Goal: Transaction & Acquisition: Book appointment/travel/reservation

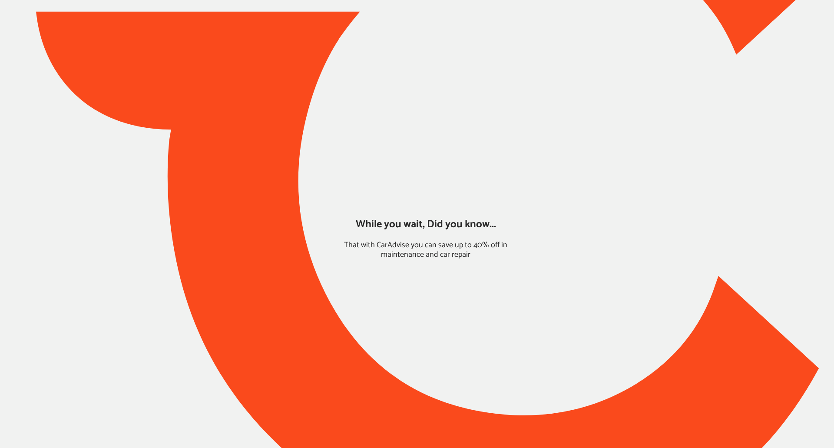
type input "*****"
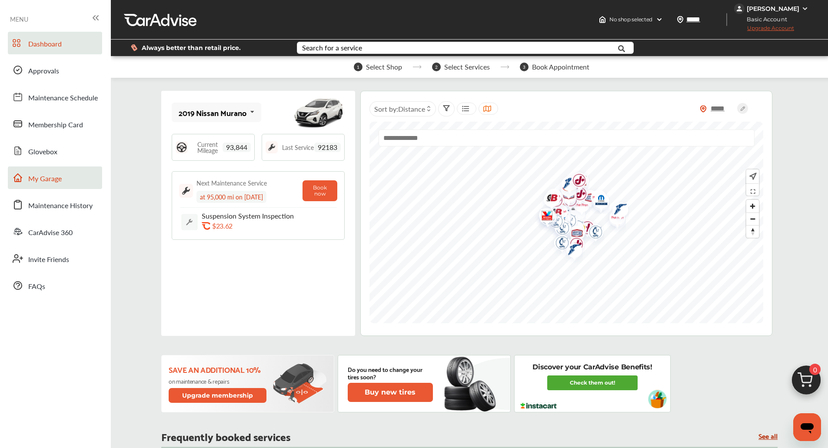
click at [56, 179] on span "My Garage" at bounding box center [44, 178] width 33 height 11
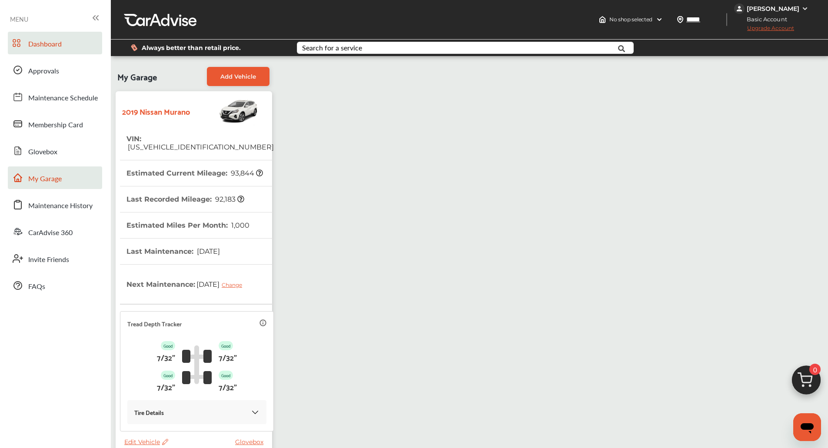
click at [37, 44] on span "Dashboard" at bounding box center [44, 44] width 33 height 11
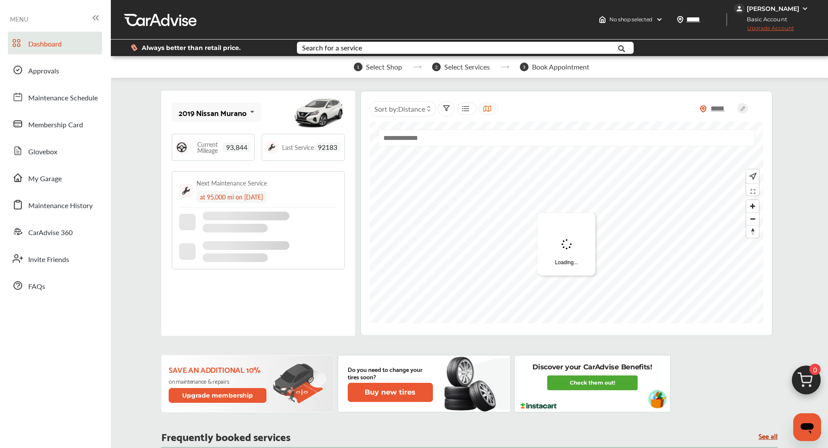
click at [806, 379] on img at bounding box center [806, 383] width 42 height 42
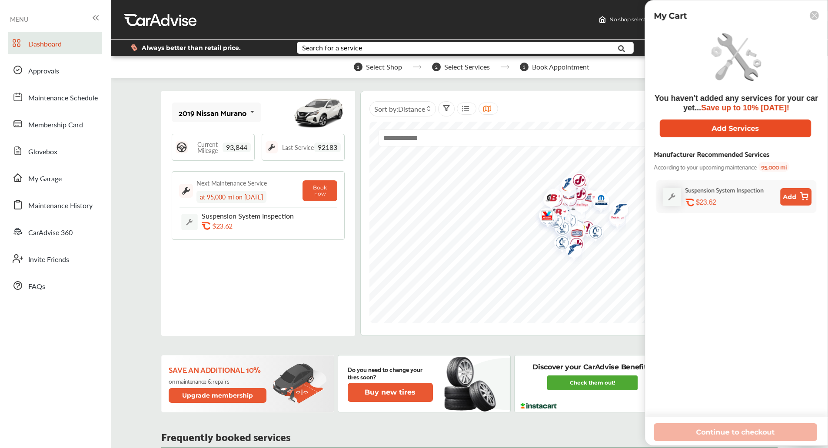
click at [728, 123] on button "Add Services" at bounding box center [735, 129] width 151 height 18
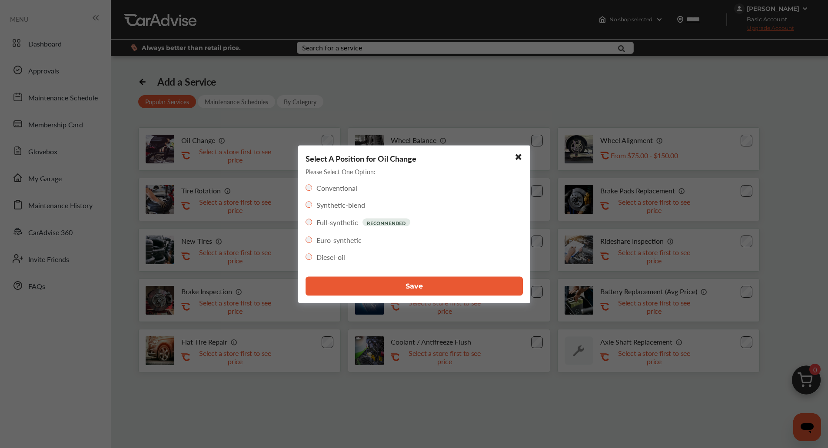
click at [397, 287] on button "Save" at bounding box center [414, 285] width 217 height 19
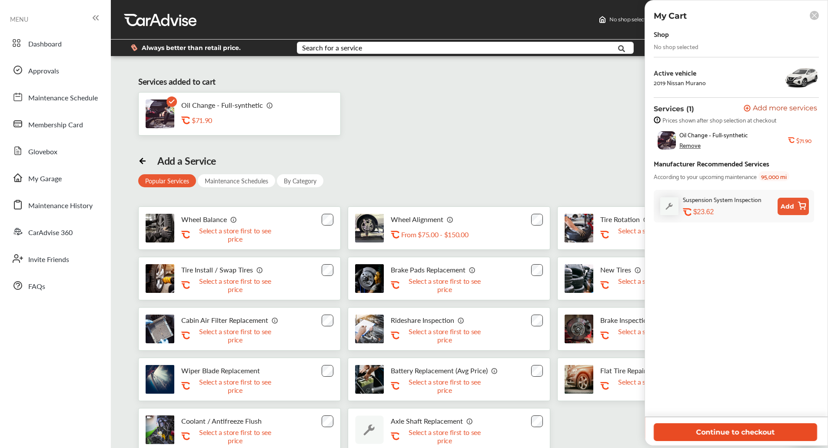
click at [687, 426] on button "Continue to checkout" at bounding box center [735, 432] width 163 height 18
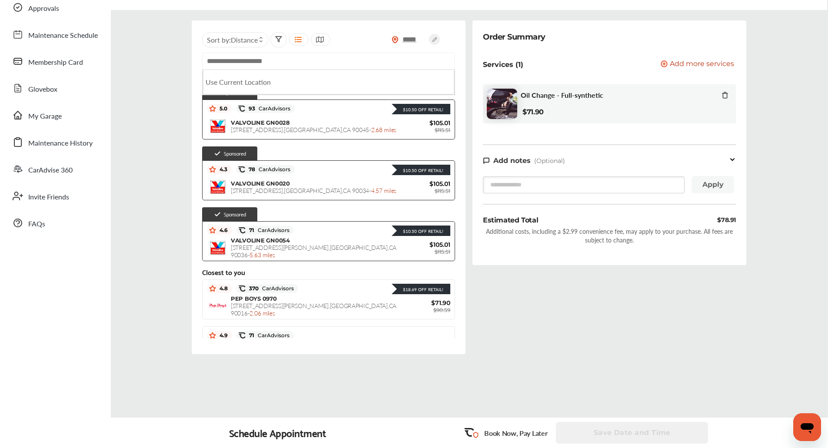
click at [407, 60] on input "text" at bounding box center [328, 61] width 252 height 17
type input "*"
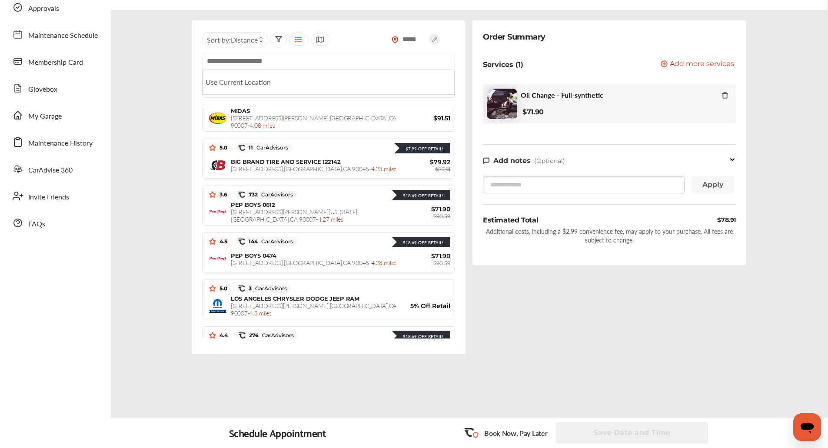
scroll to position [571, 0]
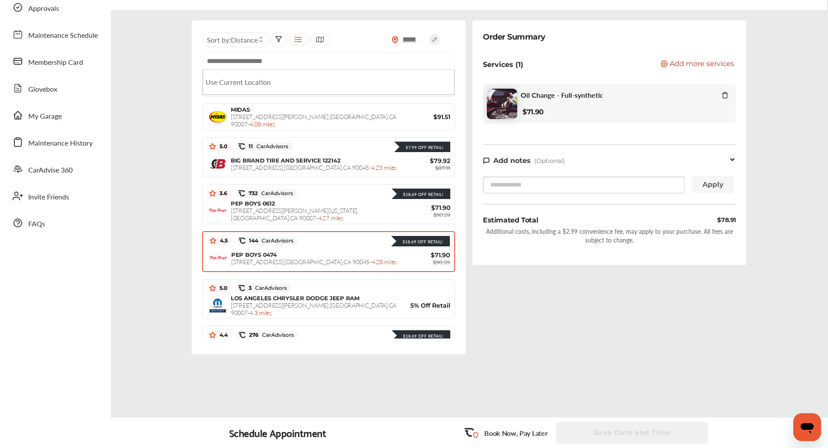
click at [292, 260] on span "[STREET_ADDRESS] - 4.28 miles" at bounding box center [314, 261] width 166 height 9
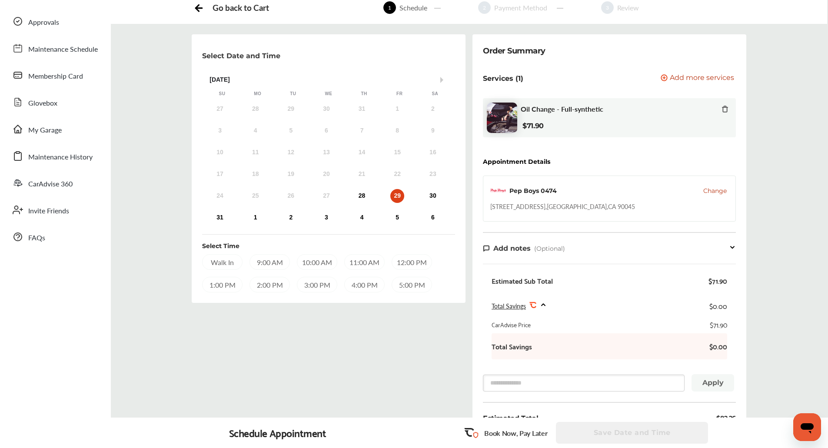
scroll to position [45, 0]
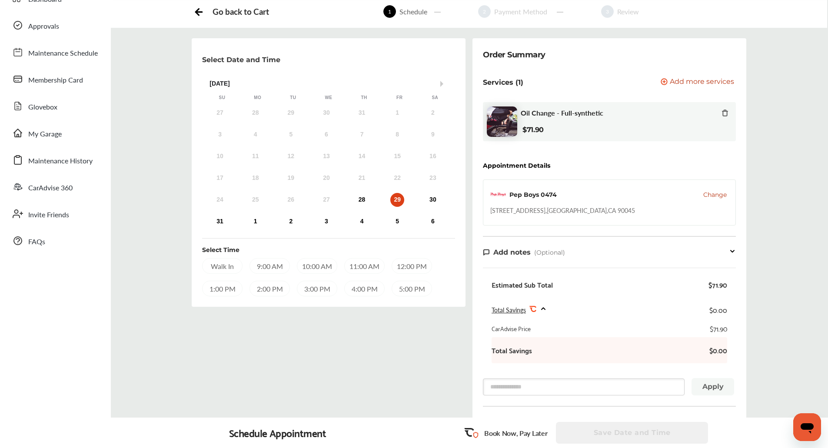
click at [349, 200] on div "24 25 26 27 28 29 30" at bounding box center [326, 199] width 249 height 17
click at [357, 199] on div "28" at bounding box center [362, 200] width 14 height 14
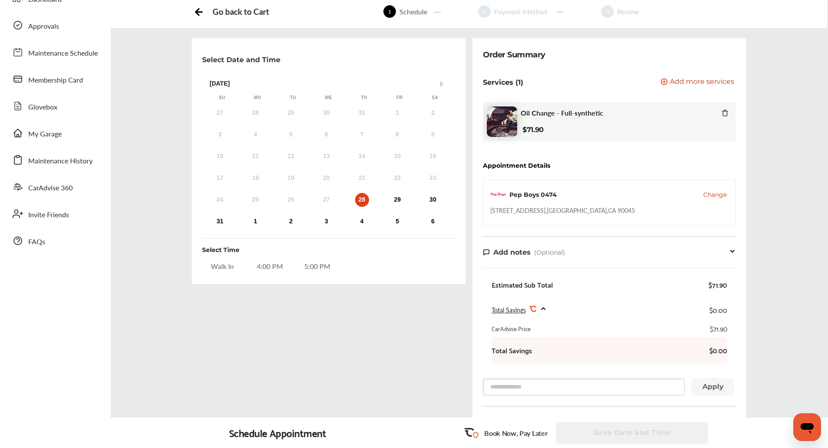
click at [226, 260] on div "Walk In" at bounding box center [222, 266] width 40 height 16
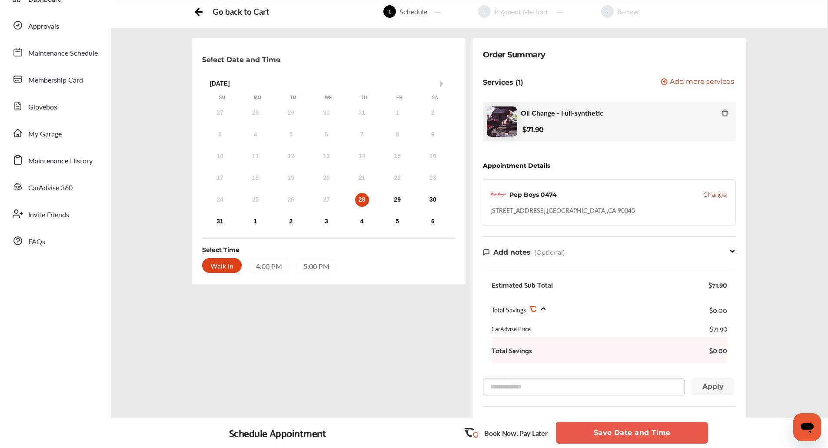
click at [628, 432] on button "Save Date and Time" at bounding box center [632, 433] width 152 height 22
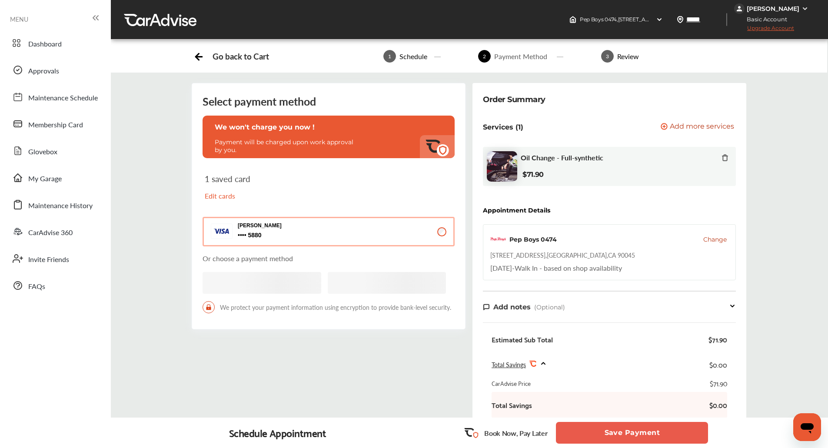
click at [628, 432] on button "Save Payment" at bounding box center [632, 433] width 152 height 22
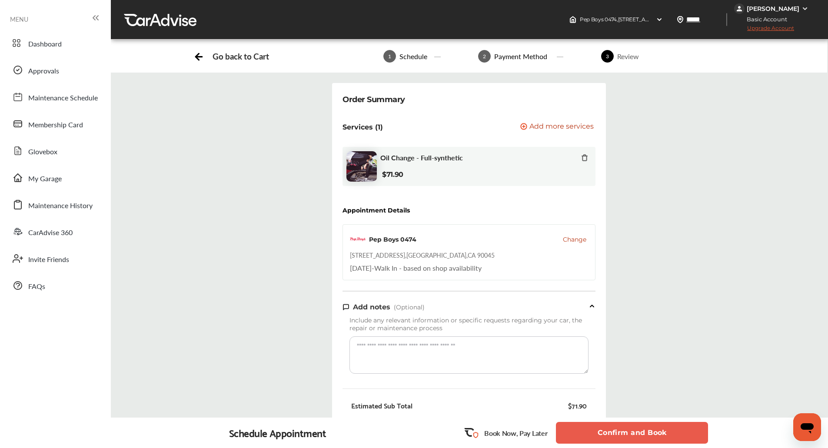
click at [628, 432] on button "Confirm and Book" at bounding box center [632, 433] width 152 height 22
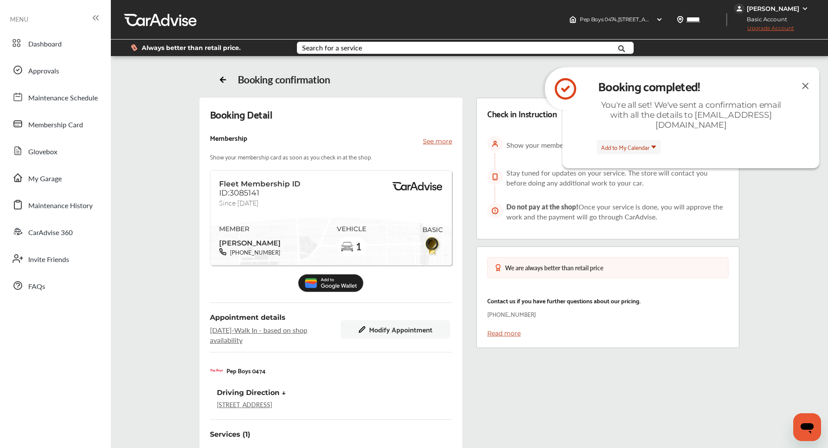
click at [807, 88] on img at bounding box center [805, 85] width 10 height 11
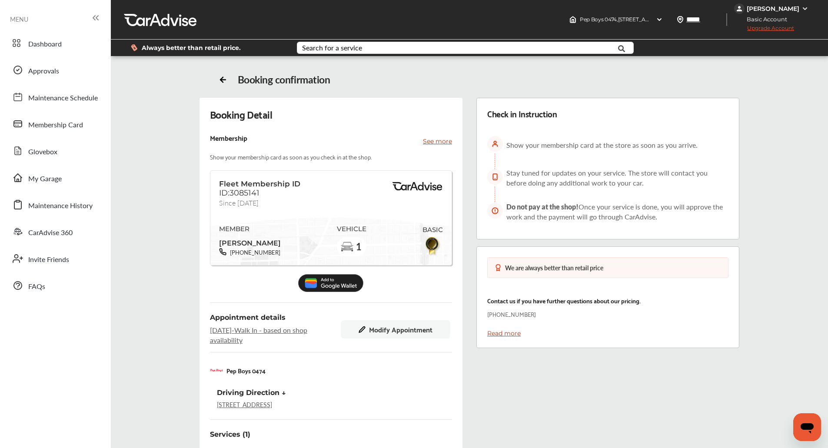
click at [797, 101] on div "Booking Detail Membership See more Show your membership card as soon as you che…" at bounding box center [469, 349] width 701 height 502
